Goal: Transaction & Acquisition: Purchase product/service

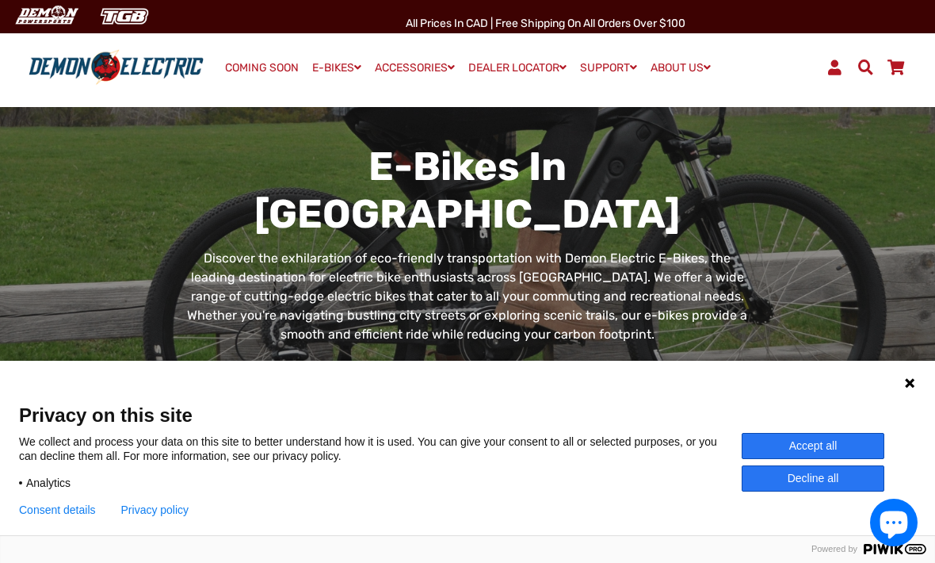
click at [818, 437] on button "Accept all" at bounding box center [813, 446] width 143 height 26
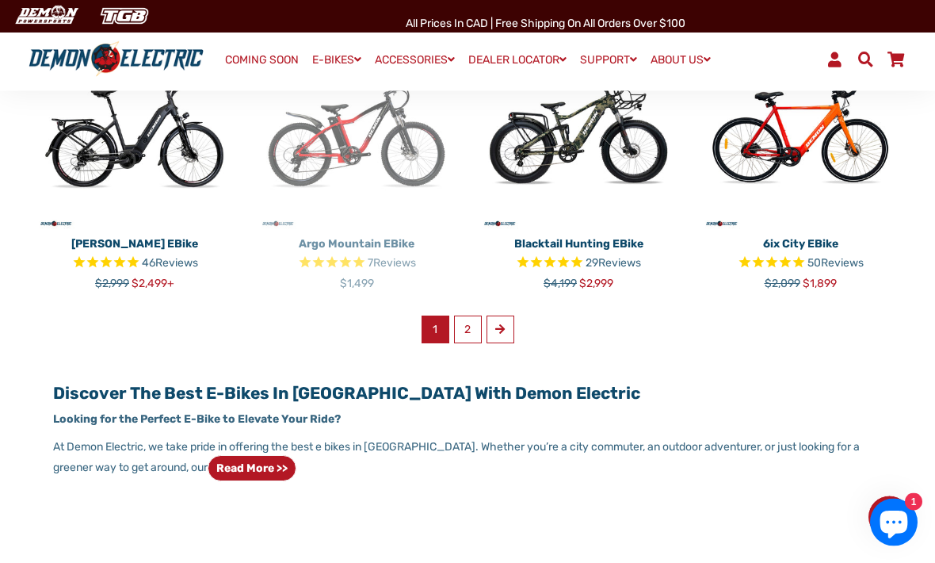
scroll to position [996, 0]
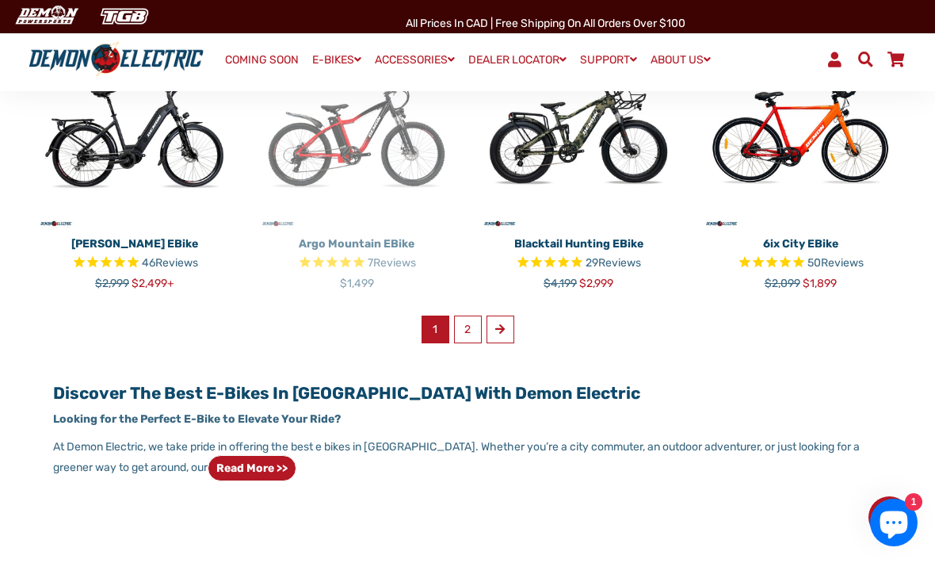
click at [505, 323] on span at bounding box center [500, 328] width 10 height 11
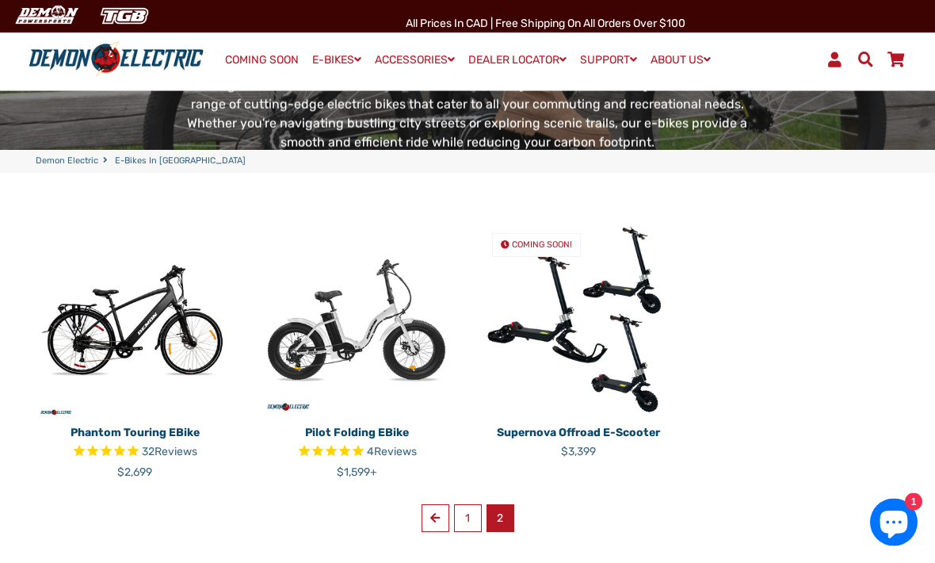
scroll to position [240, 0]
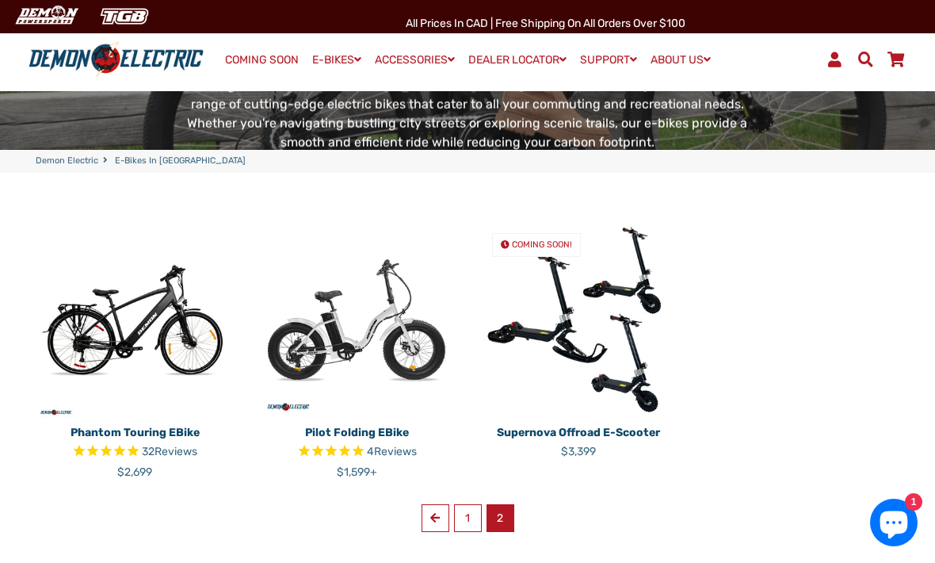
click at [429, 504] on link "Previous" at bounding box center [436, 518] width 28 height 28
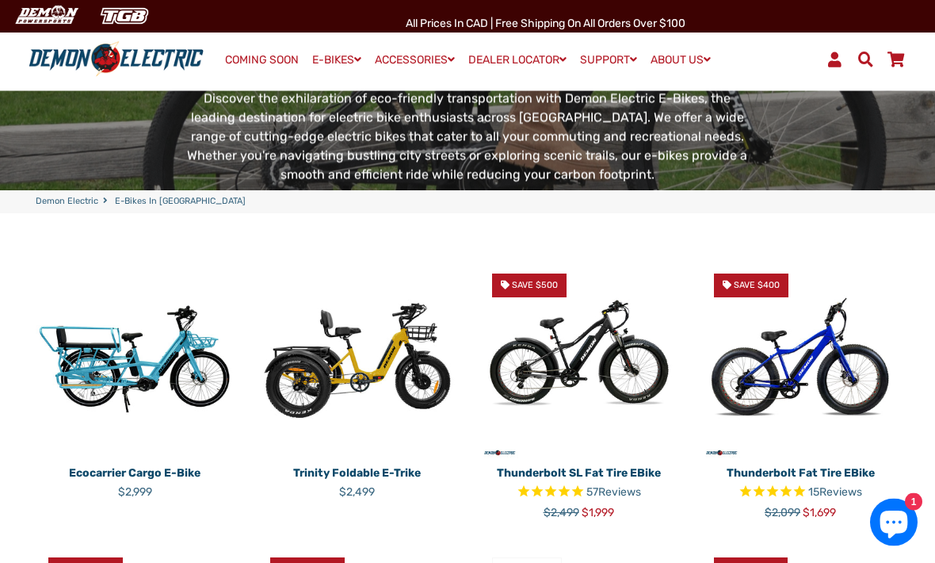
scroll to position [200, 0]
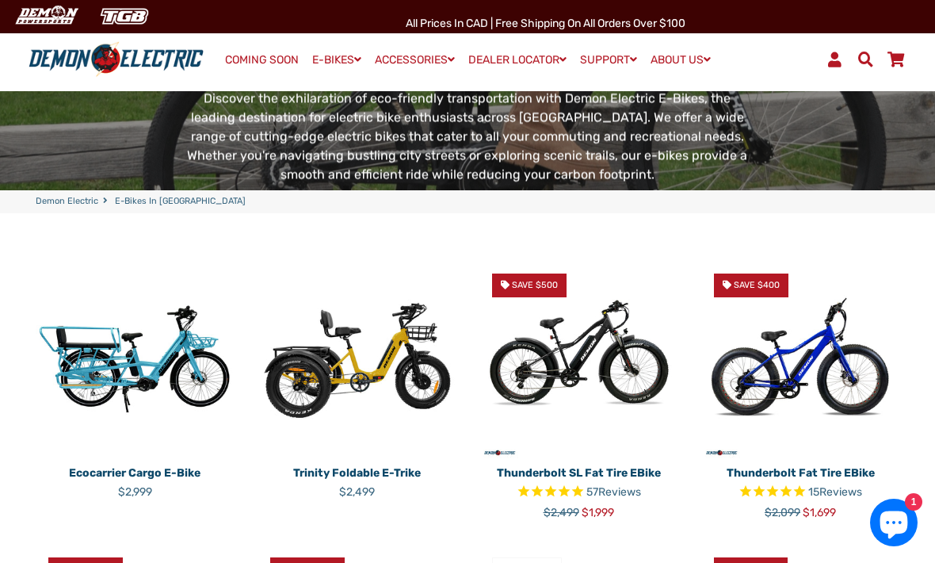
click at [566, 322] on img at bounding box center [578, 360] width 198 height 198
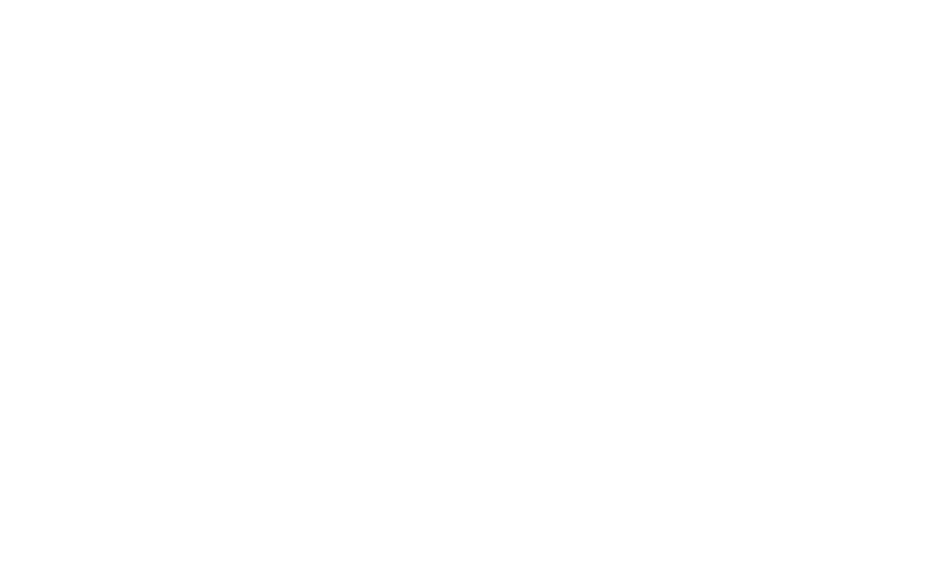
select select "******"
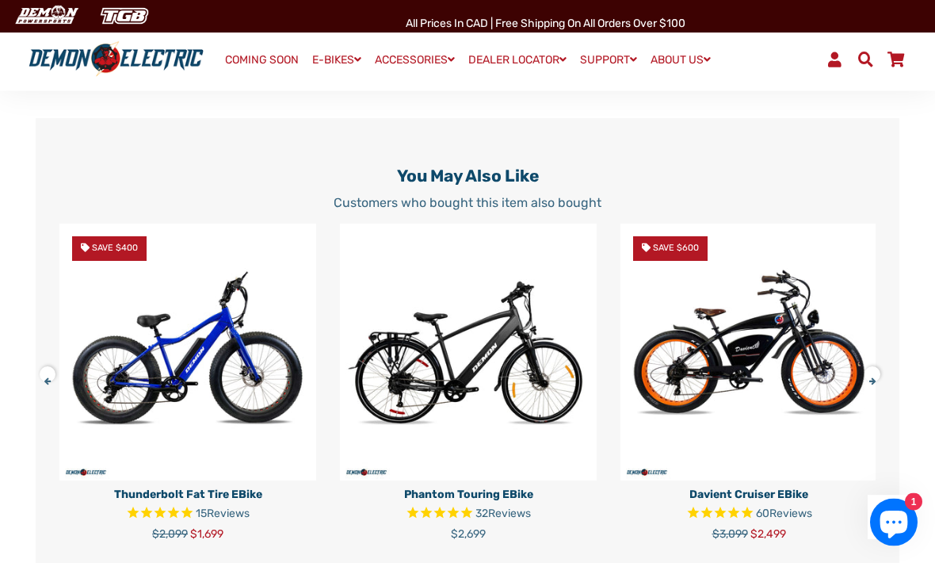
scroll to position [3273, 0]
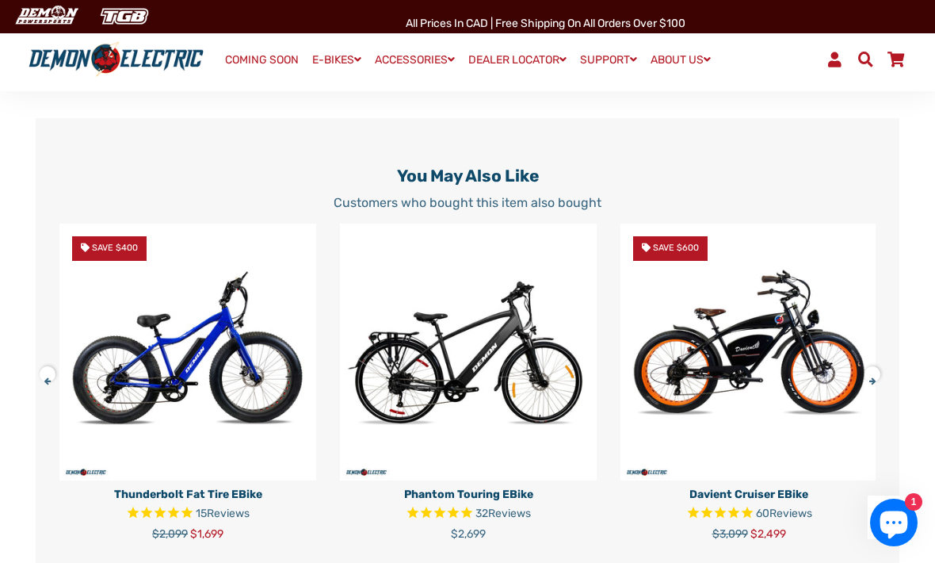
click at [48, 385] on button at bounding box center [53, 371] width 28 height 28
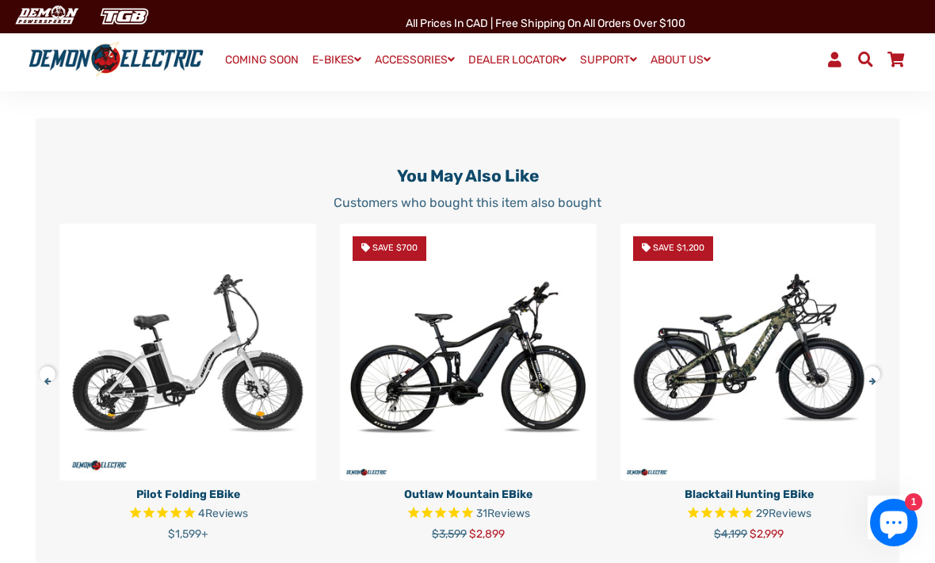
click at [758, 368] on img at bounding box center [749, 351] width 257 height 257
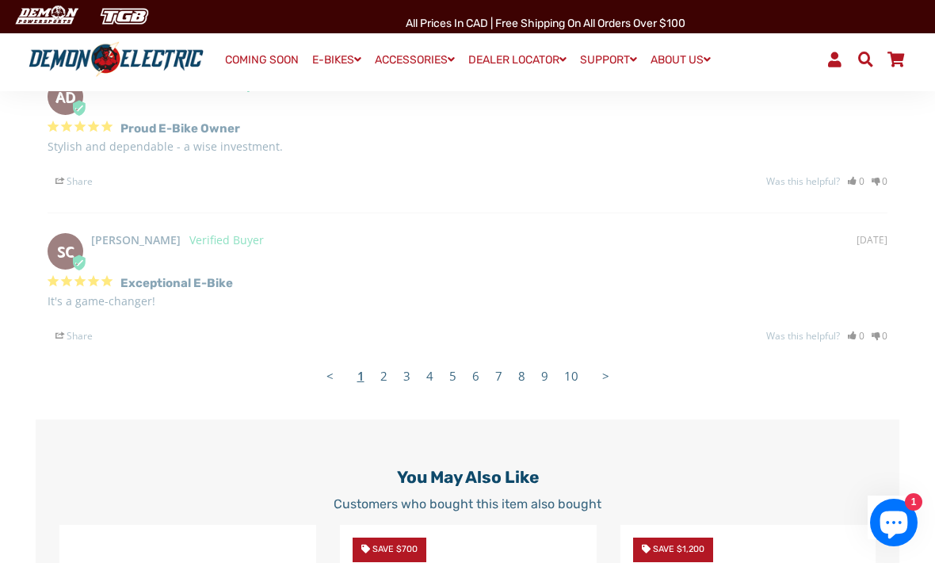
scroll to position [2977, 0]
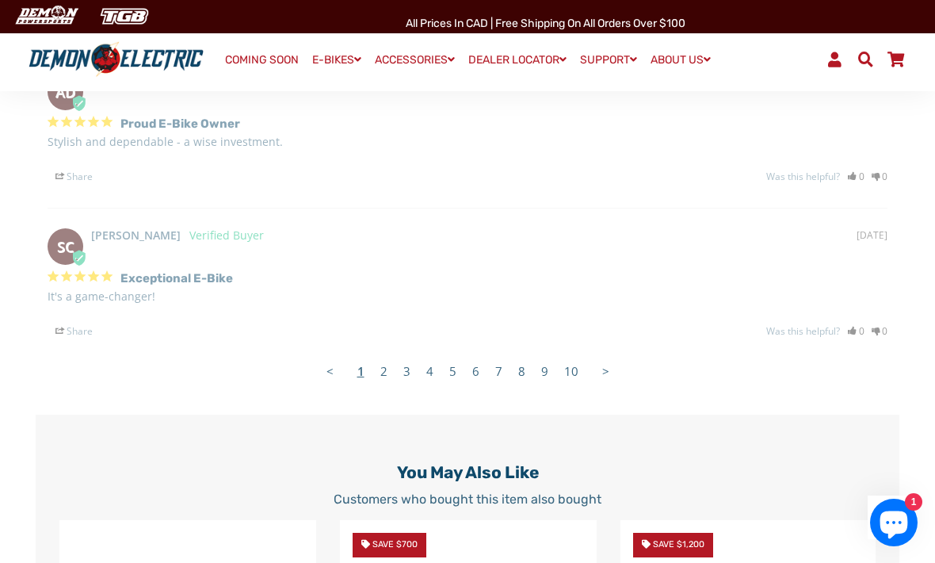
click at [422, 369] on link "4" at bounding box center [429, 371] width 23 height 32
click at [415, 374] on link "3" at bounding box center [406, 371] width 23 height 32
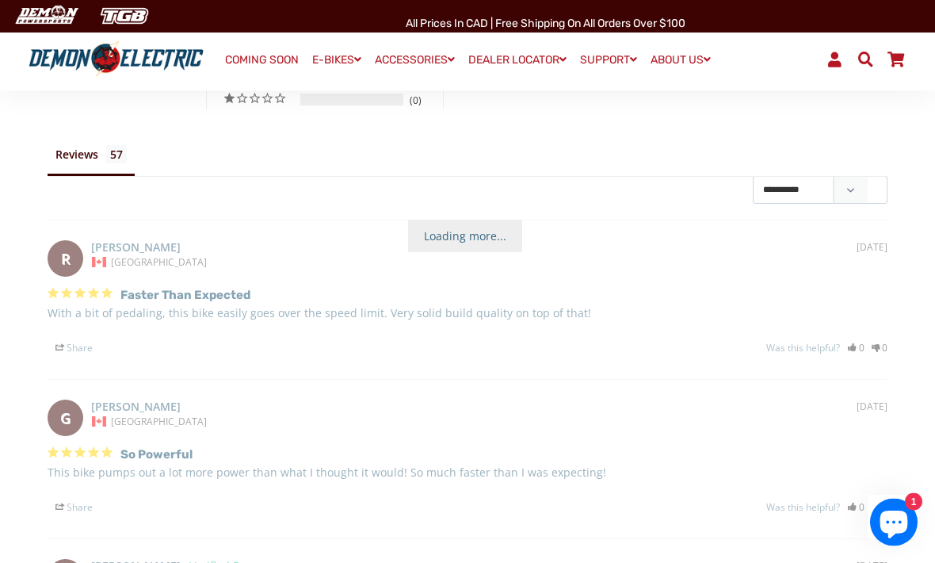
scroll to position [2314, 0]
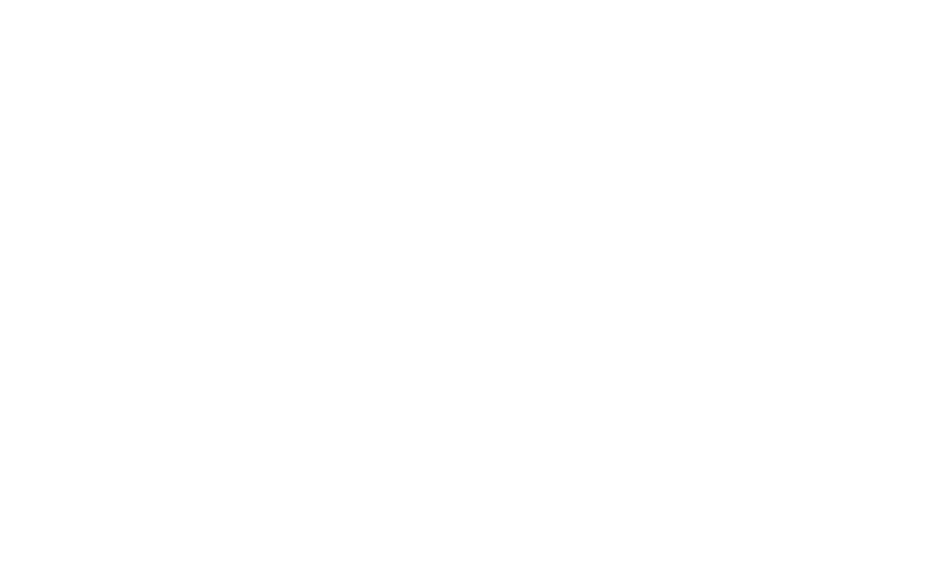
select select "******"
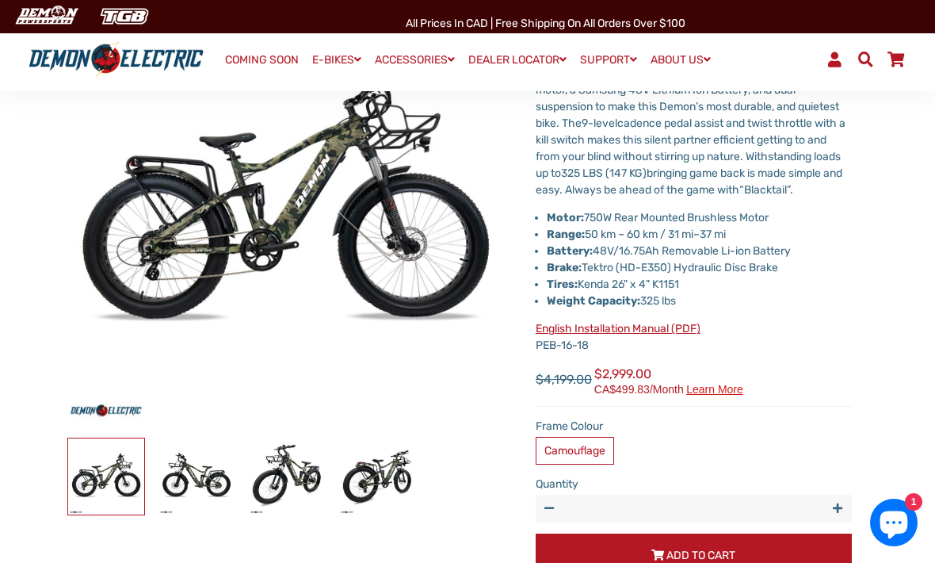
scroll to position [193, 0]
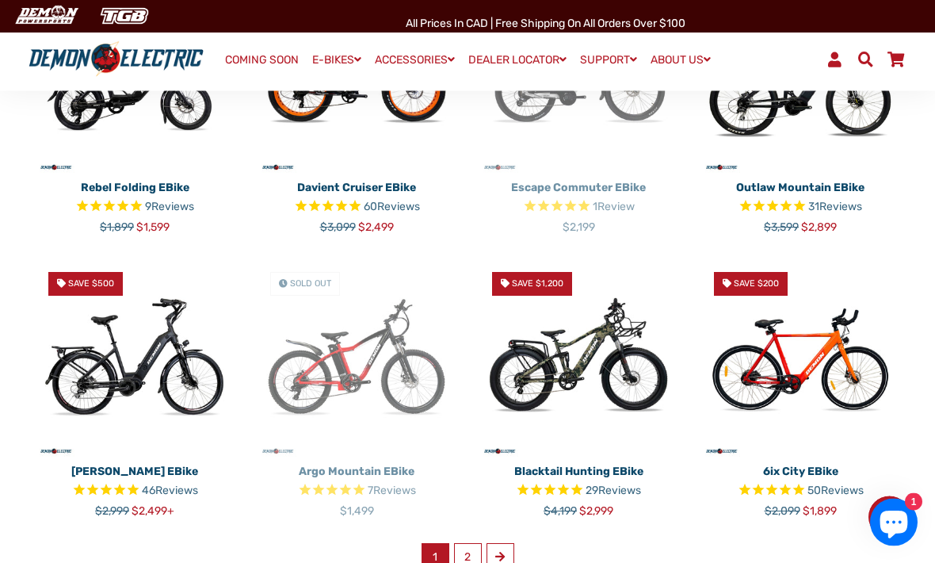
scroll to position [770, 0]
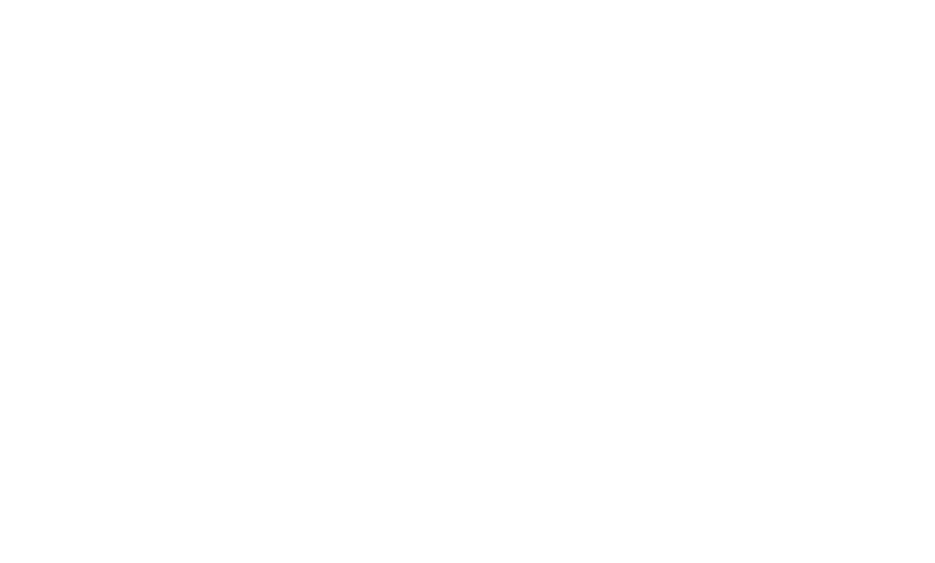
scroll to position [240, 0]
